Goal: Information Seeking & Learning: Compare options

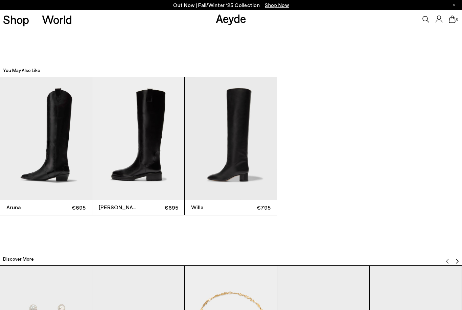
scroll to position [1410, 0]
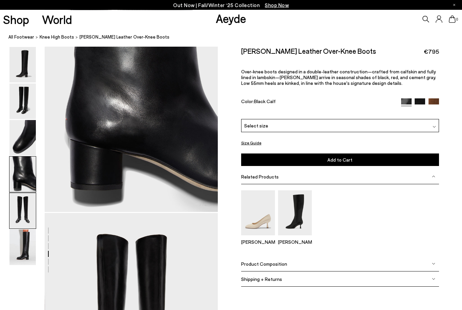
click at [25, 122] on img at bounding box center [22, 137] width 26 height 35
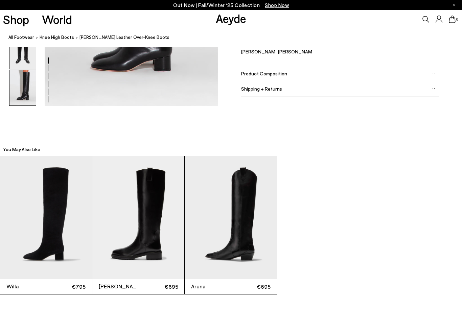
scroll to position [1332, 0]
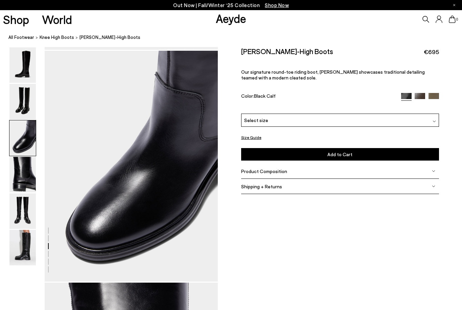
scroll to position [460, 0]
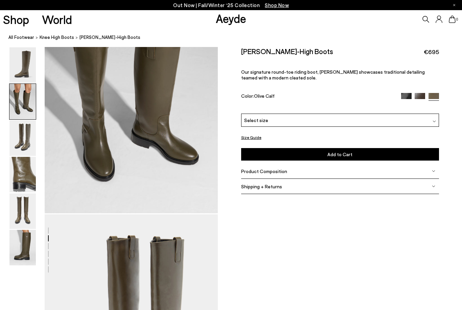
scroll to position [295, 0]
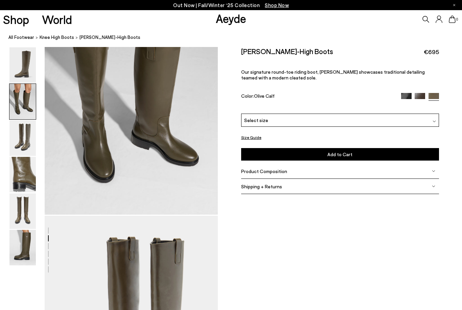
click at [418, 95] on img at bounding box center [419, 98] width 10 height 10
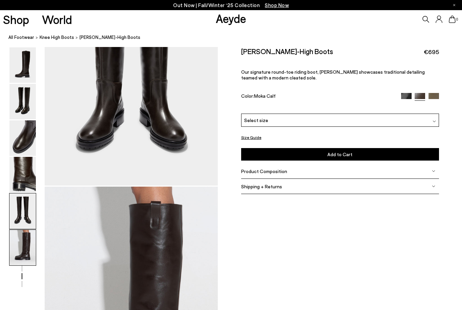
click at [29, 137] on img at bounding box center [22, 137] width 26 height 35
